Goal: Task Accomplishment & Management: Use online tool/utility

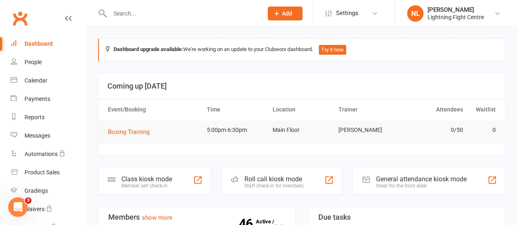
click at [153, 181] on div "Class kiosk mode" at bounding box center [146, 179] width 51 height 8
click at [406, 177] on div "General attendance kiosk mode" at bounding box center [420, 179] width 91 height 8
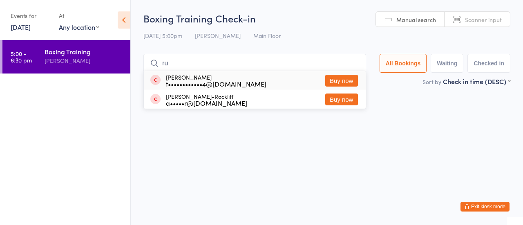
type input "r"
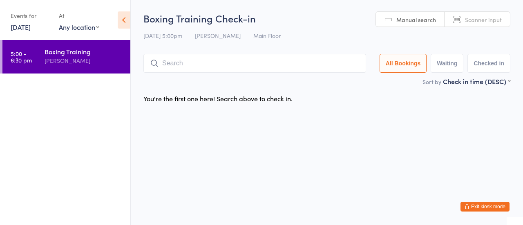
click at [121, 16] on icon at bounding box center [124, 19] width 13 height 17
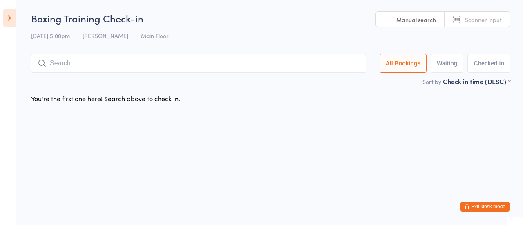
click at [145, 36] on span "Main Floor" at bounding box center [154, 35] width 27 height 8
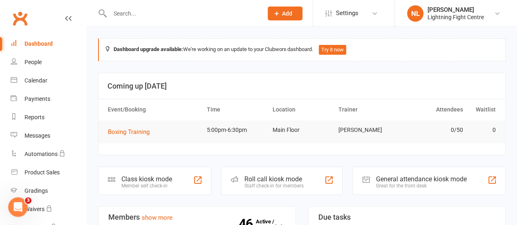
click at [141, 172] on div "Class kiosk mode Member self check-in" at bounding box center [154, 181] width 113 height 28
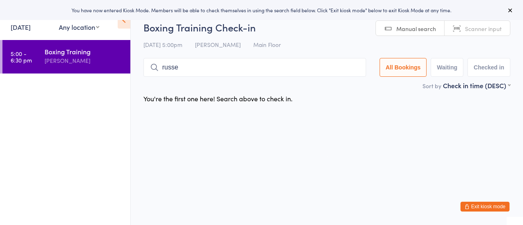
type input "russel"
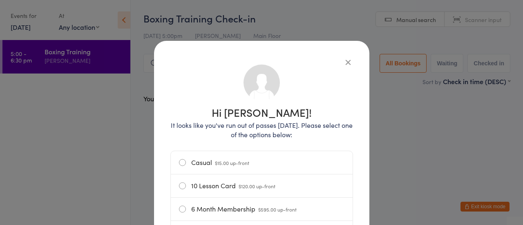
drag, startPoint x: 341, startPoint y: 62, endPoint x: 285, endPoint y: 25, distance: 67.1
click at [285, 25] on div "Hi Tyler! It looks like you've run out of passes today. Please select one of th…" at bounding box center [261, 112] width 523 height 225
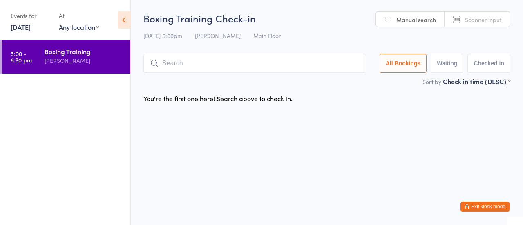
click at [212, 68] on input "search" at bounding box center [254, 63] width 223 height 19
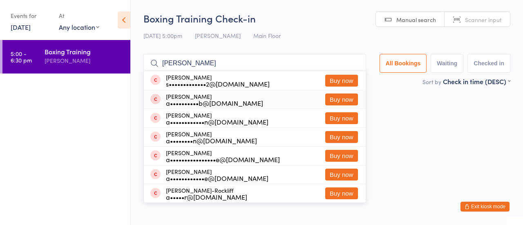
click at [84, 131] on ul "5:00 - 6:30 pm Boxing Training Nick Lundh" at bounding box center [65, 132] width 130 height 185
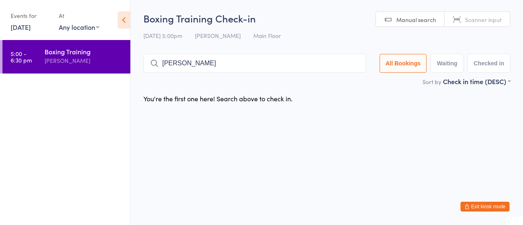
click at [213, 64] on input "adam" at bounding box center [254, 63] width 223 height 19
type input "a"
type input "russel"
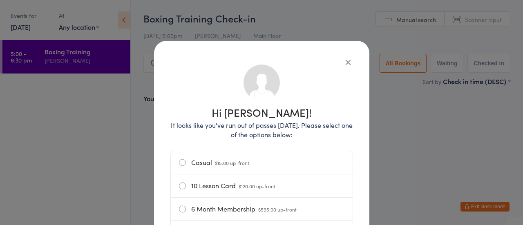
click at [350, 62] on div "Hi Tyler! It looks like you've run out of passes today. Please select one of th…" at bounding box center [261, 174] width 215 height 267
click at [344, 62] on icon "button" at bounding box center [348, 62] width 9 height 9
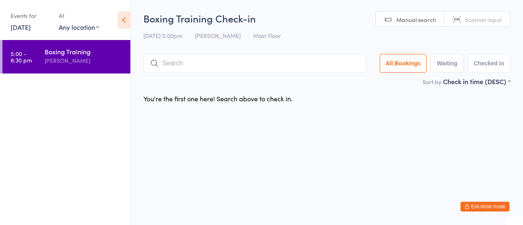
click at [343, 62] on input "search" at bounding box center [254, 63] width 223 height 19
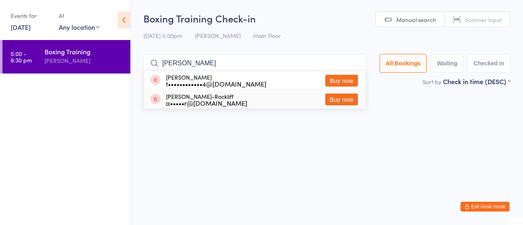
type input "russel"
click at [348, 102] on button "Buy now" at bounding box center [341, 100] width 33 height 12
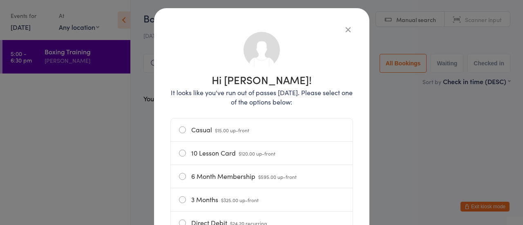
scroll to position [49, 0]
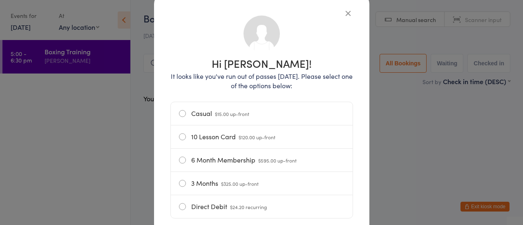
click at [181, 137] on label "10 Lesson Card $120.00 up-front" at bounding box center [261, 136] width 165 height 23
click at [0, 0] on input "10 Lesson Card $120.00 up-front" at bounding box center [0, 0] width 0 height 0
click at [391, 195] on div "Hi Adam! It looks like you've run out of passes today. Please select one of the…" at bounding box center [261, 112] width 523 height 225
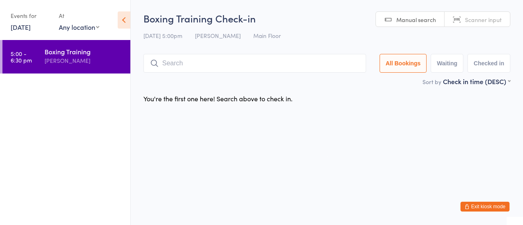
drag, startPoint x: 279, startPoint y: 137, endPoint x: 228, endPoint y: 120, distance: 53.6
click at [228, 120] on html "You have now entered Kiosk Mode. Members will be able to check themselves in us…" at bounding box center [261, 112] width 523 height 225
click at [487, 67] on button "Checked in" at bounding box center [488, 63] width 43 height 19
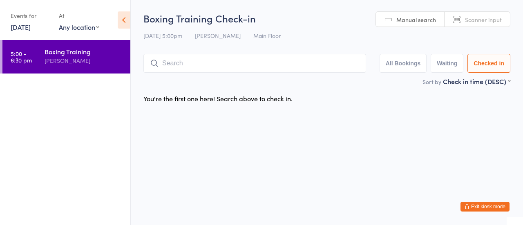
click at [487, 67] on button "Checked in" at bounding box center [488, 63] width 43 height 19
click at [487, 205] on button "Exit kiosk mode" at bounding box center [484, 207] width 49 height 10
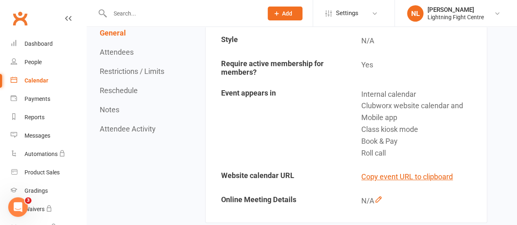
scroll to position [261, 0]
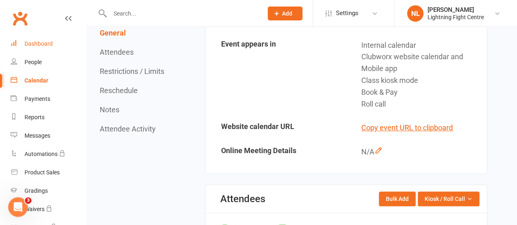
click at [45, 41] on div "Dashboard" at bounding box center [39, 43] width 28 height 7
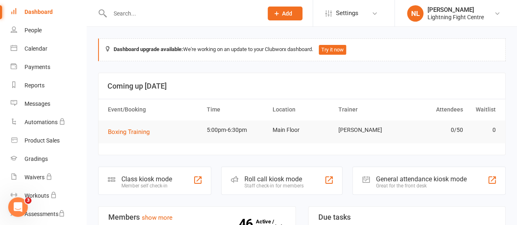
scroll to position [33, 0]
click at [158, 177] on div "Class kiosk mode" at bounding box center [146, 179] width 51 height 8
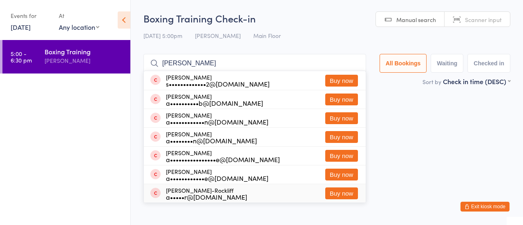
type input "adam"
click at [341, 192] on button "Buy now" at bounding box center [341, 193] width 33 height 12
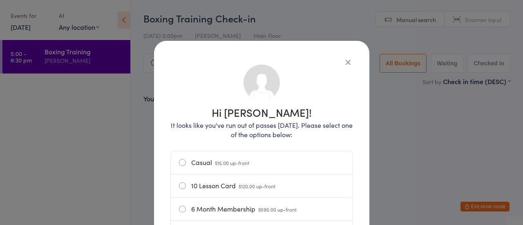
click at [180, 187] on label "10 Lesson Card $120.00 up-front" at bounding box center [261, 185] width 165 height 23
click at [0, 0] on input "10 Lesson Card $120.00 up-front" at bounding box center [0, 0] width 0 height 0
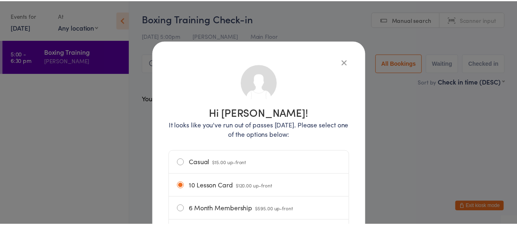
scroll to position [139, 0]
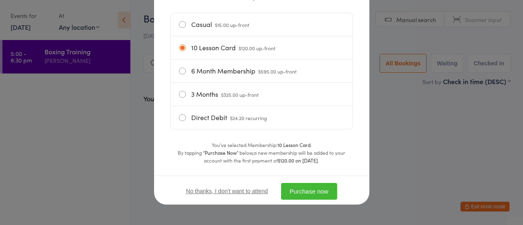
click at [297, 192] on button "Purchase now" at bounding box center [309, 191] width 56 height 17
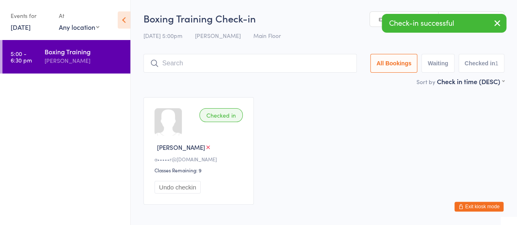
click at [268, 56] on input "search" at bounding box center [249, 63] width 213 height 19
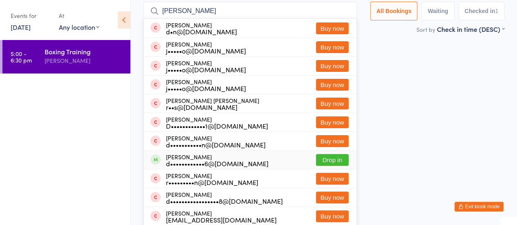
scroll to position [128, 0]
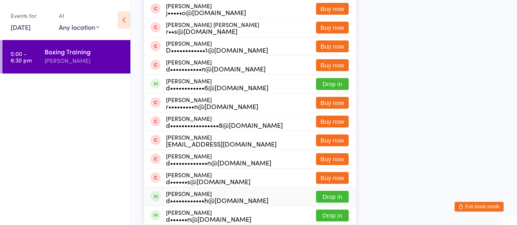
type input "dan"
click at [342, 196] on button "Drop in" at bounding box center [332, 197] width 33 height 12
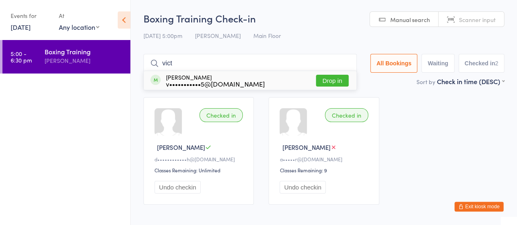
type input "vict"
click at [338, 85] on button "Drop in" at bounding box center [332, 81] width 33 height 12
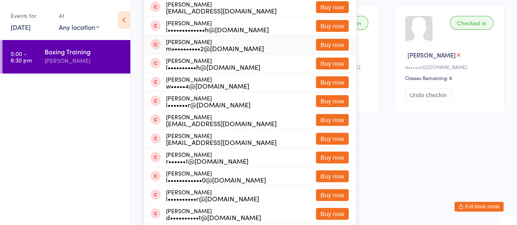
scroll to position [128, 0]
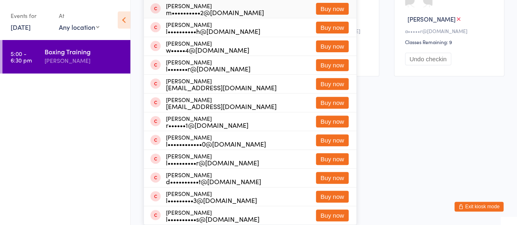
drag, startPoint x: 515, startPoint y: 219, endPoint x: 366, endPoint y: 221, distance: 149.5
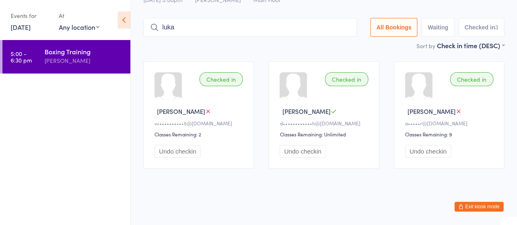
click at [203, 27] on input "luka" at bounding box center [249, 27] width 213 height 19
type input "luca"
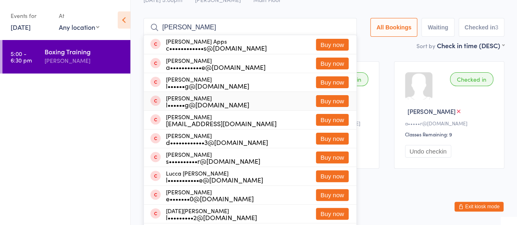
click at [203, 104] on div "l••••••g@gmail.com" at bounding box center [207, 104] width 83 height 7
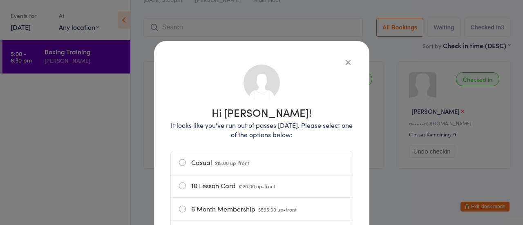
click at [345, 61] on icon "button" at bounding box center [348, 62] width 9 height 9
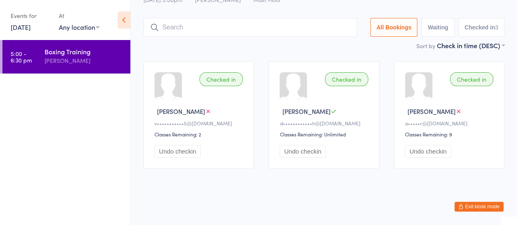
click at [286, 31] on input "search" at bounding box center [249, 27] width 213 height 19
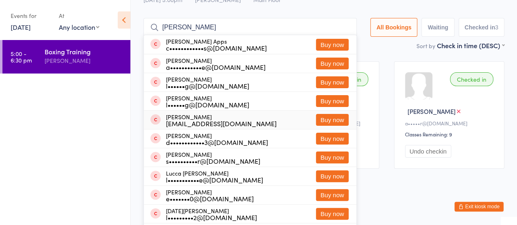
click at [90, 158] on ul "5:00 - 6:30 pm Boxing Training Nick Lundh" at bounding box center [65, 132] width 130 height 185
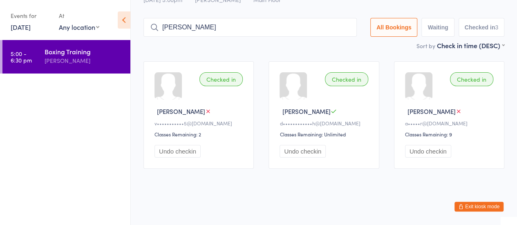
click at [250, 33] on input "luca" at bounding box center [249, 27] width 213 height 19
type input "l"
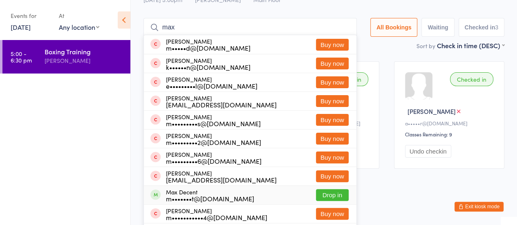
type input "max"
click at [323, 194] on button "Drop in" at bounding box center [332, 195] width 33 height 12
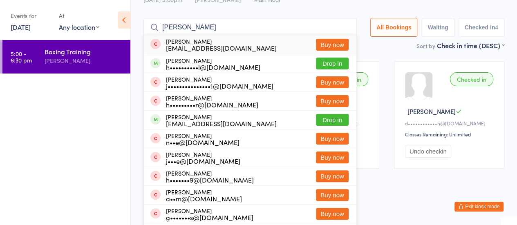
type input "harrison saunderes"
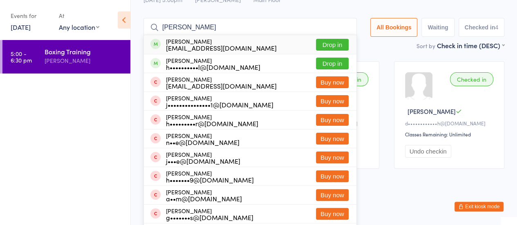
click at [324, 45] on button "Drop in" at bounding box center [332, 45] width 33 height 12
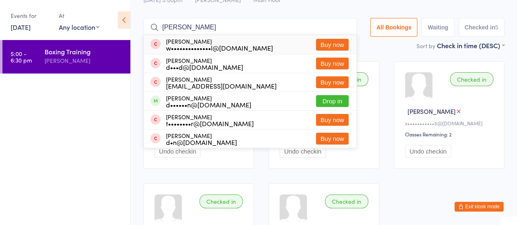
type input "david vaan graaj"
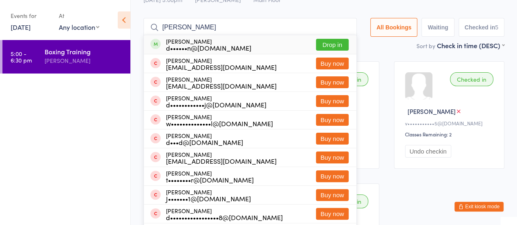
click at [327, 45] on button "Drop in" at bounding box center [332, 45] width 33 height 12
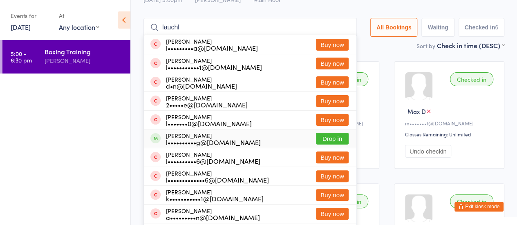
type input "lauchl"
click at [102, 133] on ul "5:00 - 6:30 pm Boxing Training Nick Lundh" at bounding box center [65, 132] width 130 height 185
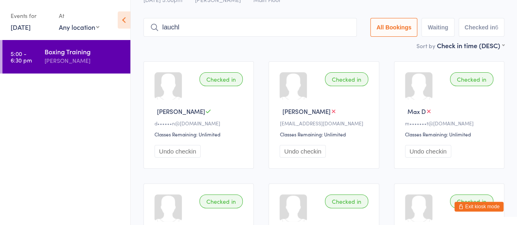
drag, startPoint x: 194, startPoint y: 27, endPoint x: 341, endPoint y: 28, distance: 147.5
click at [341, 28] on input "lauchl" at bounding box center [249, 27] width 213 height 19
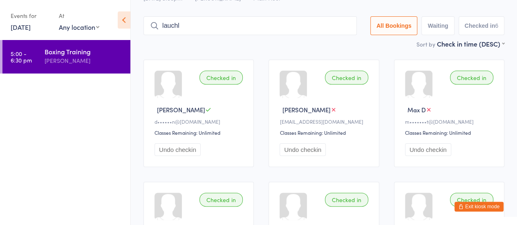
click at [341, 28] on input "lauchl" at bounding box center [249, 25] width 213 height 19
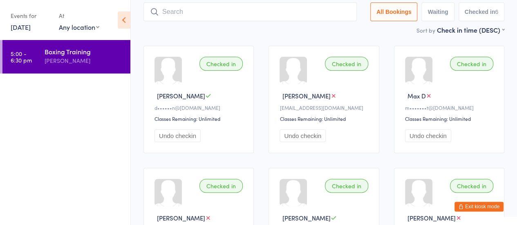
scroll to position [54, 0]
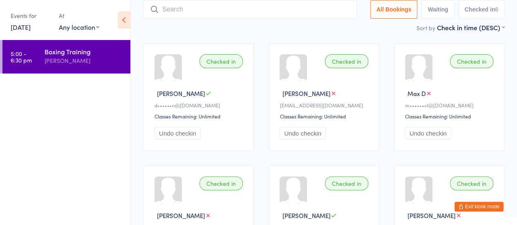
click at [93, 118] on ul "5:00 - 6:30 pm Boxing Training Nick Lundh" at bounding box center [65, 132] width 130 height 185
